Goal: Information Seeking & Learning: Learn about a topic

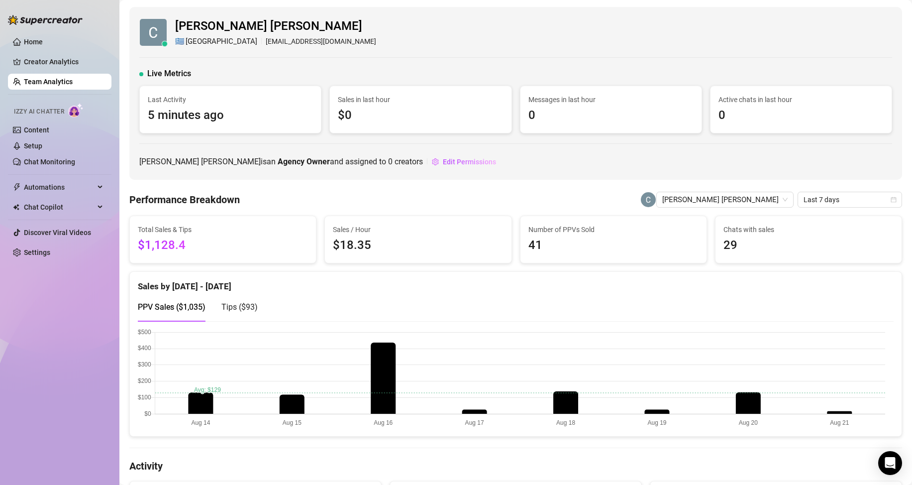
click at [64, 79] on link "Team Analytics" at bounding box center [48, 82] width 49 height 8
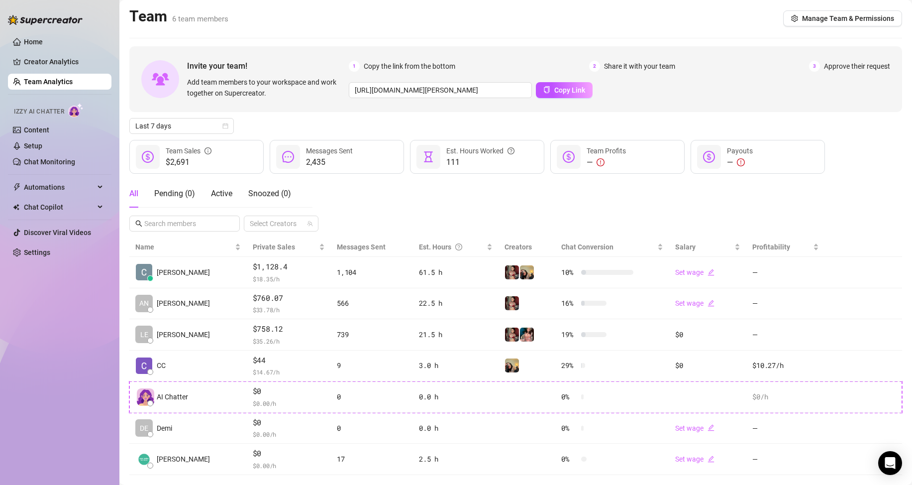
scroll to position [20, 0]
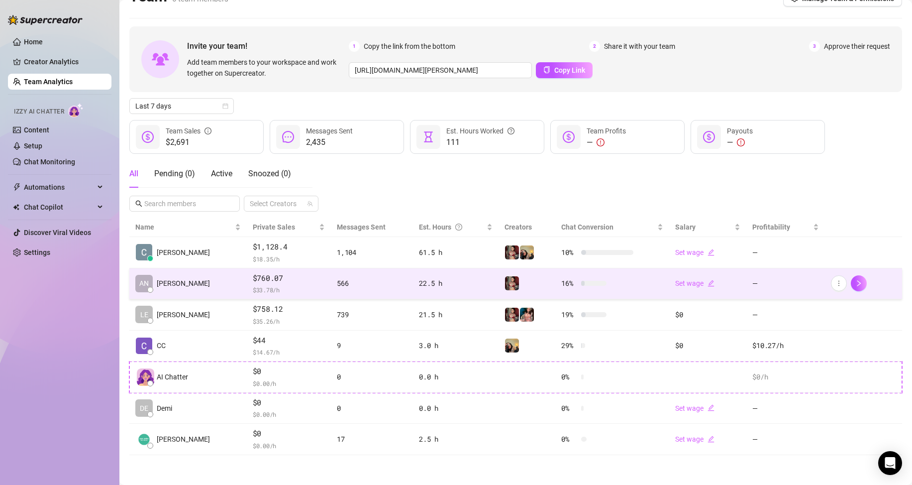
click at [253, 281] on span "$760.07" at bounding box center [289, 278] width 72 height 12
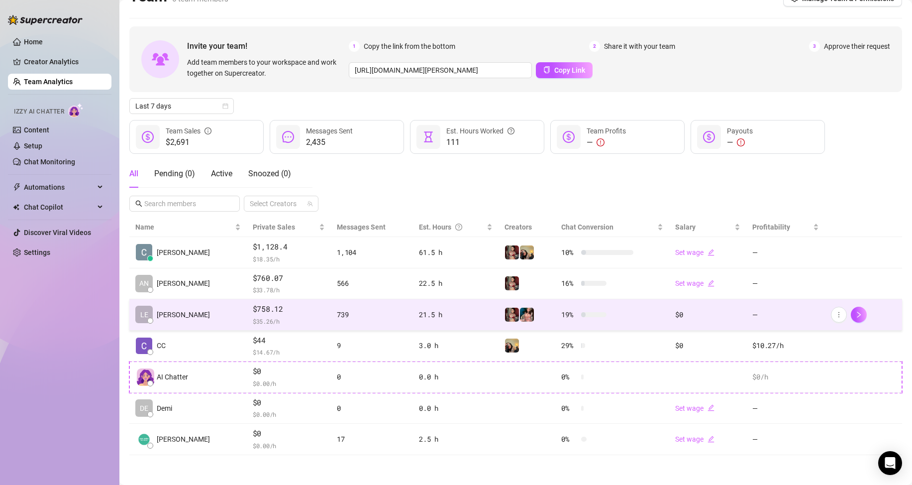
click at [253, 313] on span "$758.12" at bounding box center [289, 309] width 72 height 12
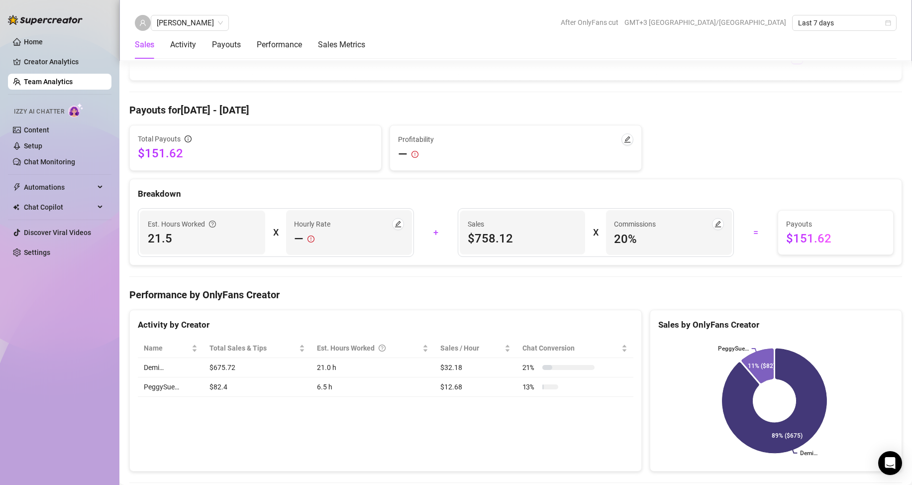
scroll to position [1045, 0]
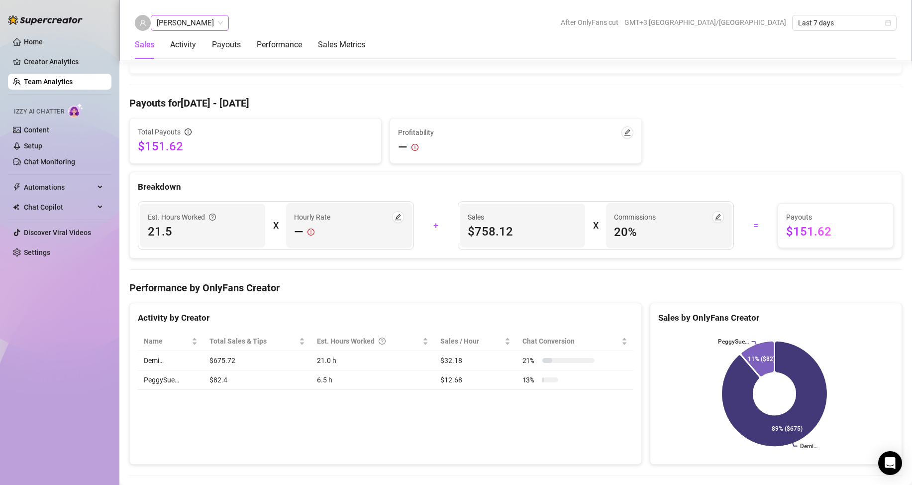
click at [194, 22] on span "[PERSON_NAME]" at bounding box center [190, 22] width 66 height 15
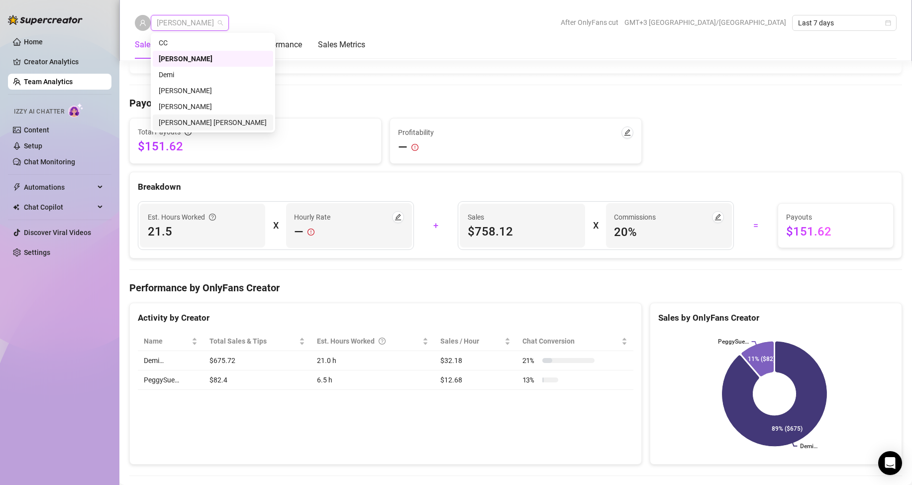
click at [195, 124] on div "[PERSON_NAME] [PERSON_NAME]" at bounding box center [213, 122] width 108 height 11
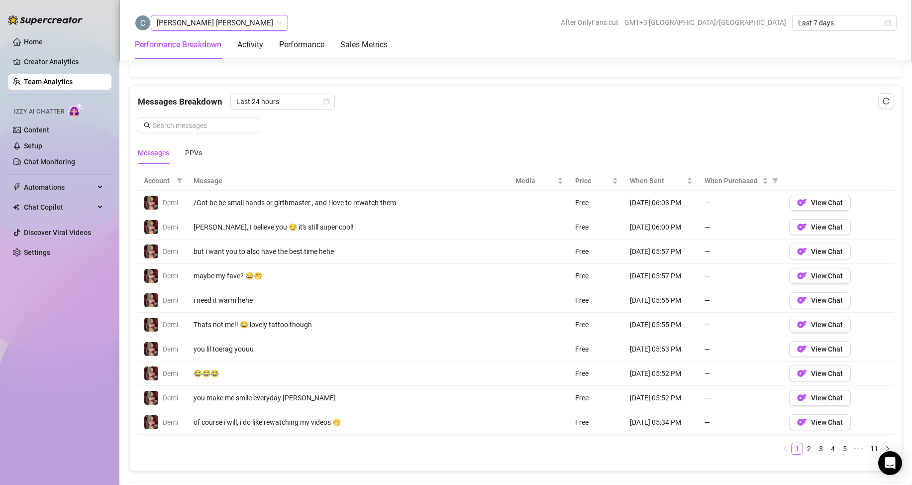
scroll to position [547, 0]
